Goal: Find specific page/section: Find specific page/section

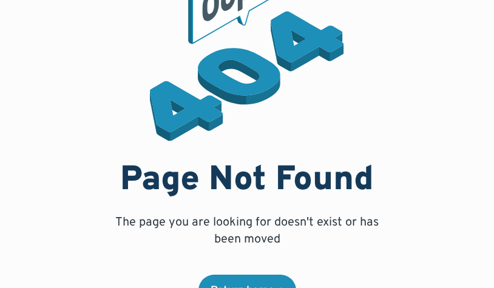
scroll to position [41, 0]
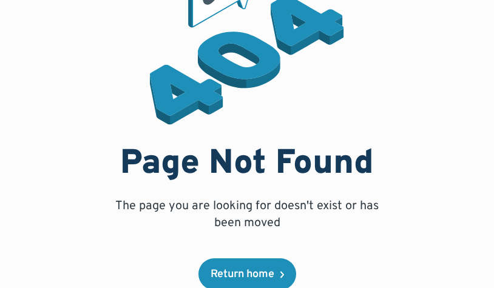
scroll to position [41, 0]
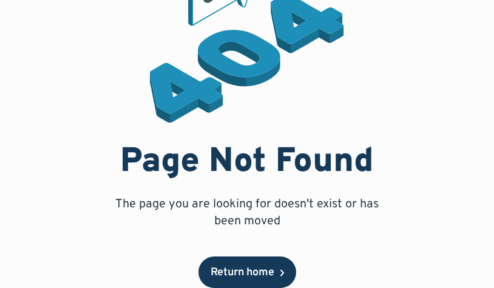
click at [274, 268] on div "Return home" at bounding box center [243, 273] width 64 height 11
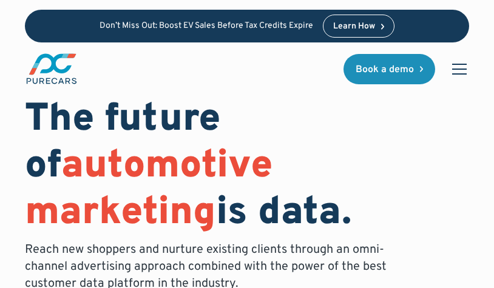
click at [457, 61] on div "menu" at bounding box center [459, 69] width 29 height 29
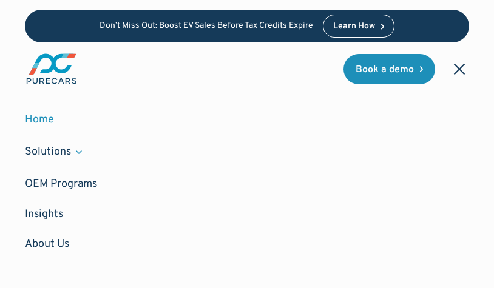
click at [457, 64] on div "menu" at bounding box center [459, 69] width 29 height 29
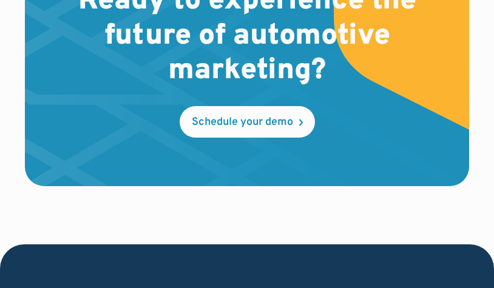
scroll to position [6769, 0]
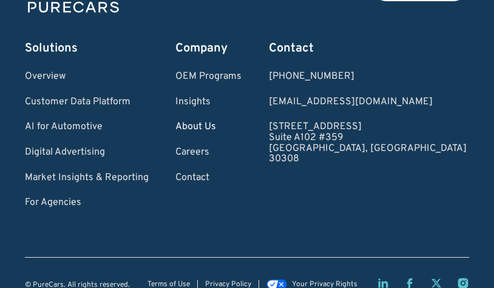
click at [239, 122] on link "About Us" at bounding box center [208, 127] width 66 height 11
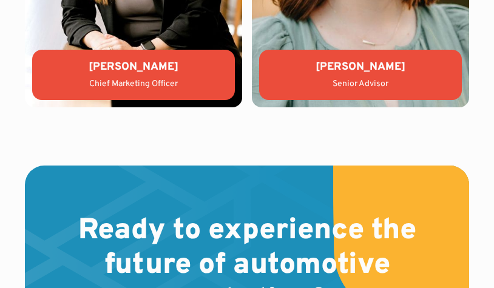
scroll to position [5057, 0]
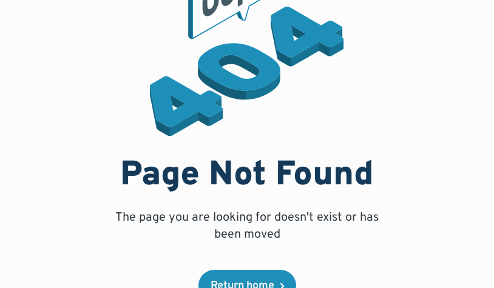
scroll to position [41, 0]
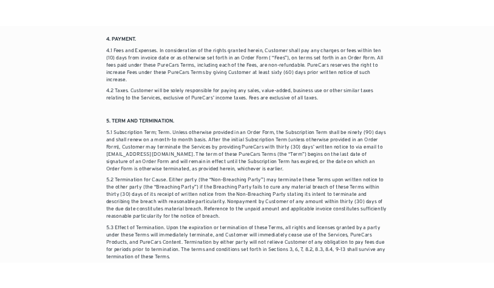
scroll to position [1638, 0]
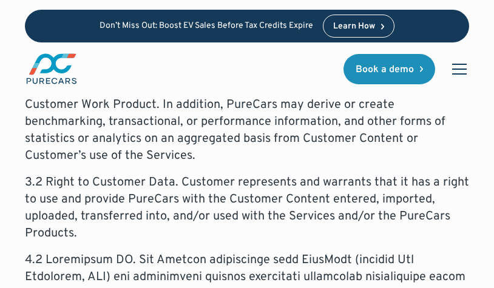
click at [40, 146] on p "3.1 Data Use and Disclosure. PureCars may use Customer Content, Customer Work P…" at bounding box center [247, 54] width 445 height 221
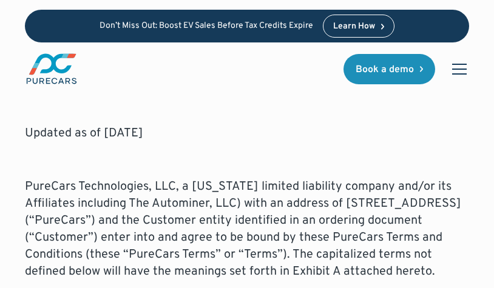
scroll to position [0, 0]
